Goal: Find specific page/section: Find specific page/section

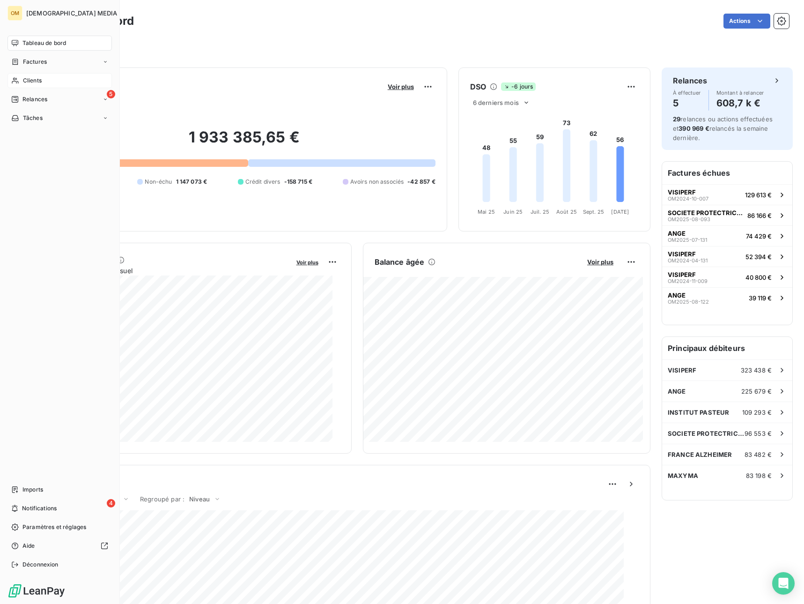
click at [38, 85] on div "Clients" at bounding box center [59, 80] width 104 height 15
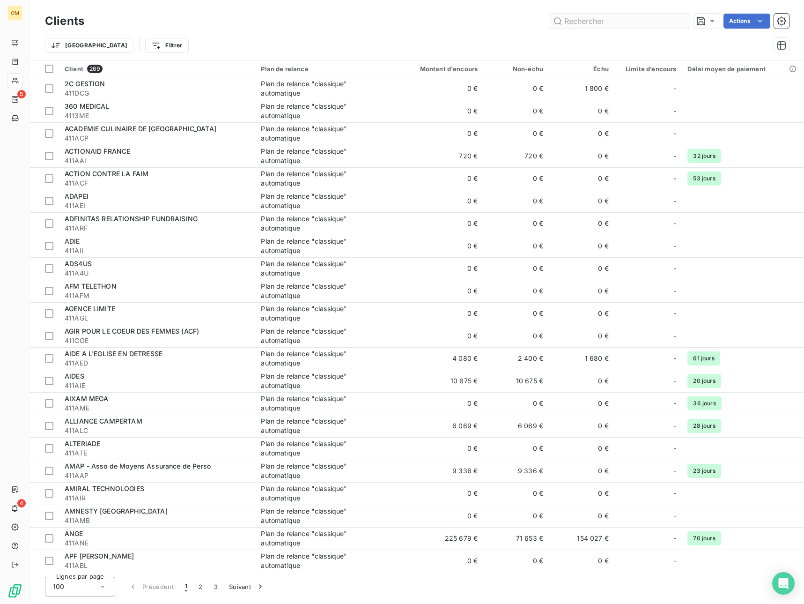
click at [592, 26] on input "text" at bounding box center [619, 21] width 141 height 15
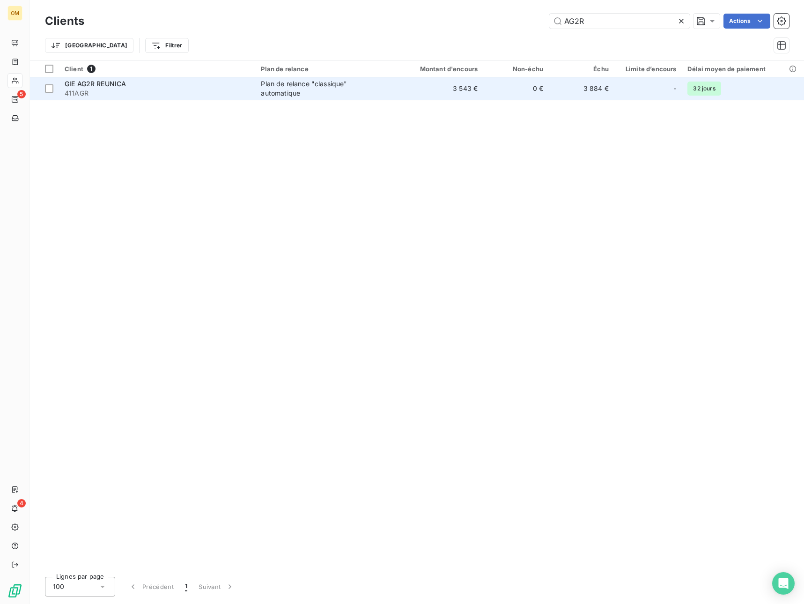
type input "AG2R"
click at [307, 87] on div "Plan de relance "classique" automatique" at bounding box center [319, 88] width 117 height 19
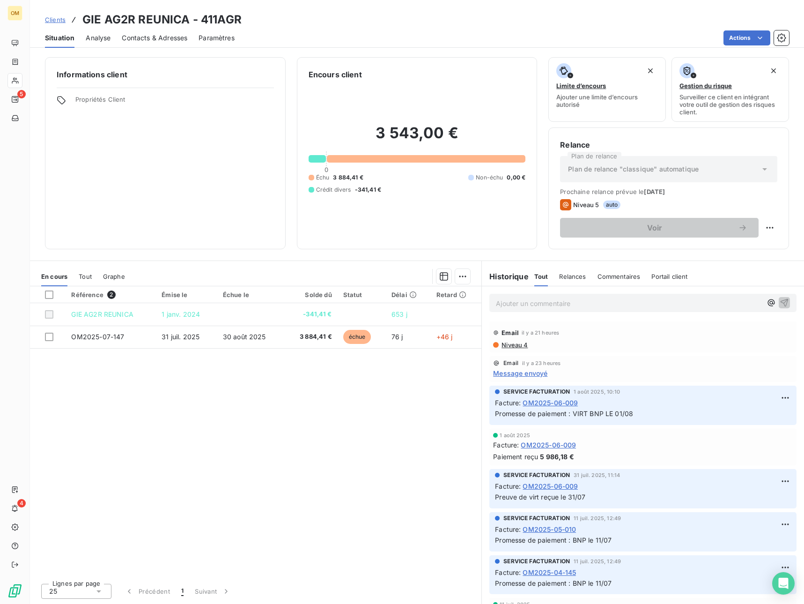
click at [536, 375] on span "Message envoyé" at bounding box center [520, 373] width 54 height 10
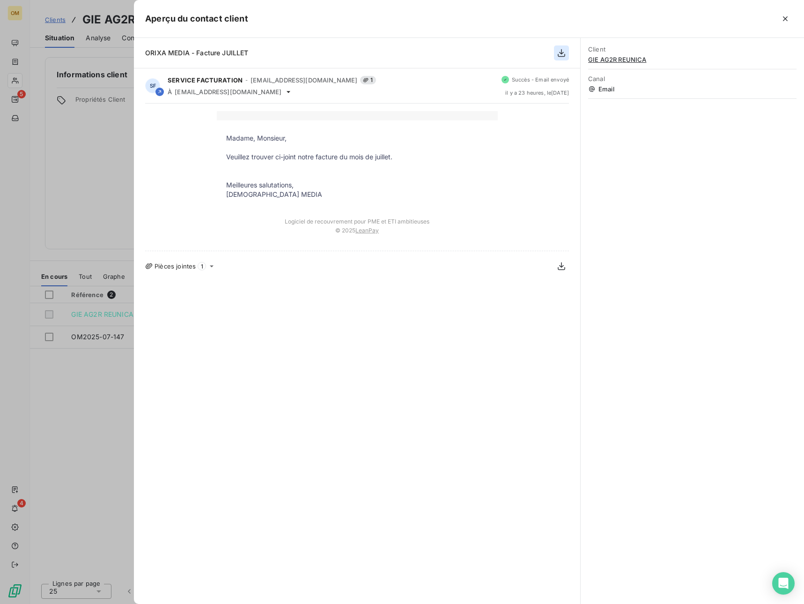
click at [558, 54] on icon "button" at bounding box center [561, 52] width 9 height 9
click at [210, 267] on icon at bounding box center [211, 265] width 7 height 7
click at [252, 294] on icon "button" at bounding box center [250, 295] width 7 height 8
click at [108, 126] on div at bounding box center [402, 302] width 804 height 604
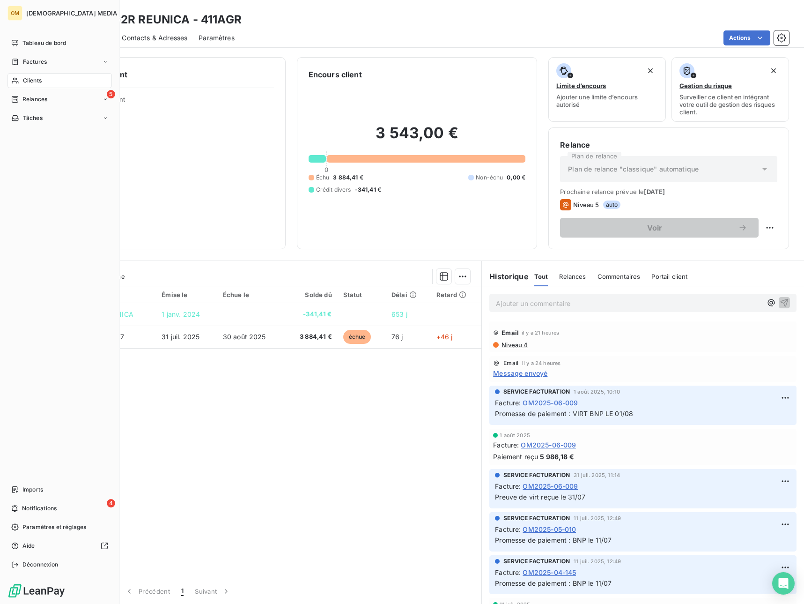
drag, startPoint x: 23, startPoint y: 77, endPoint x: 44, endPoint y: 78, distance: 21.1
click at [26, 78] on span "Clients" at bounding box center [32, 80] width 19 height 8
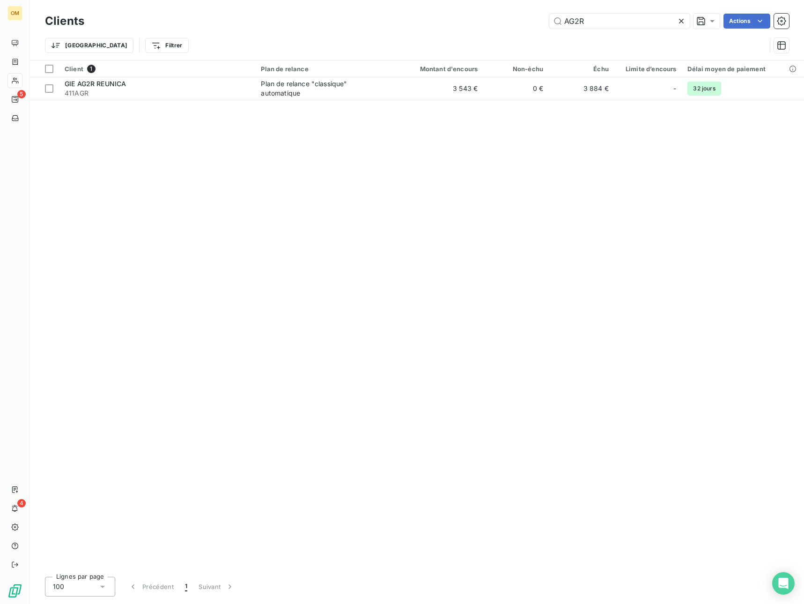
drag, startPoint x: 385, startPoint y: 26, endPoint x: 357, endPoint y: 29, distance: 28.2
click at [357, 29] on div "Clients AG2R Actions" at bounding box center [417, 21] width 744 height 20
type input "REZON"
